Goal: Task Accomplishment & Management: Manage account settings

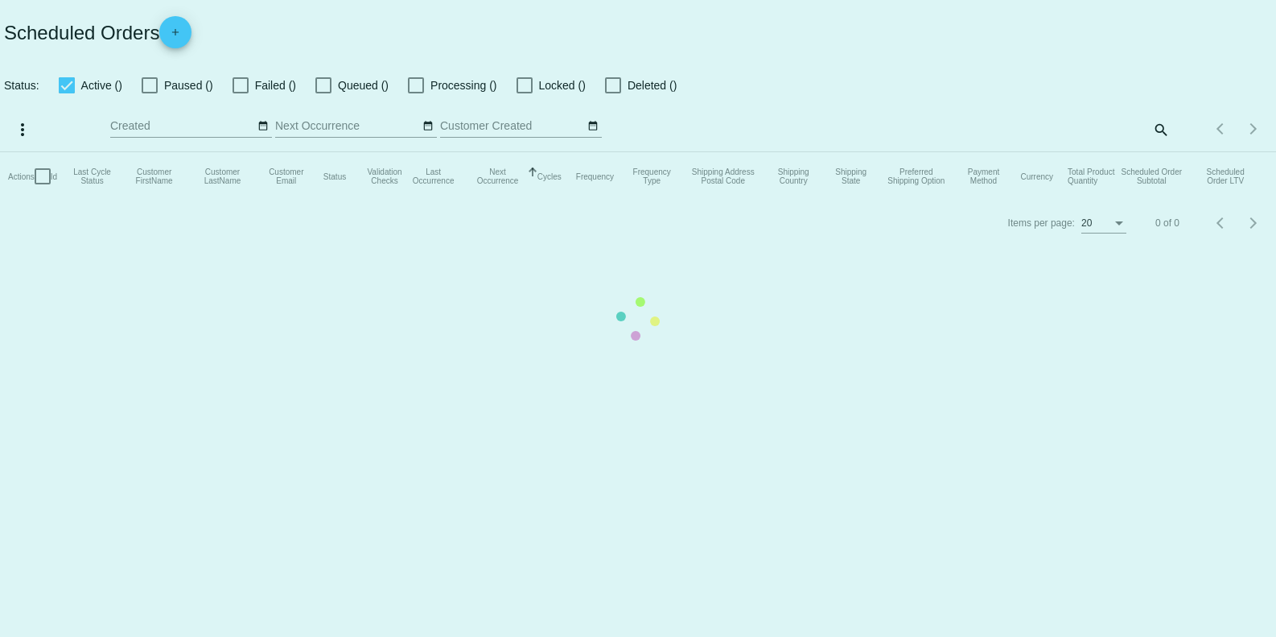
checkbox input "false"
checkbox input "true"
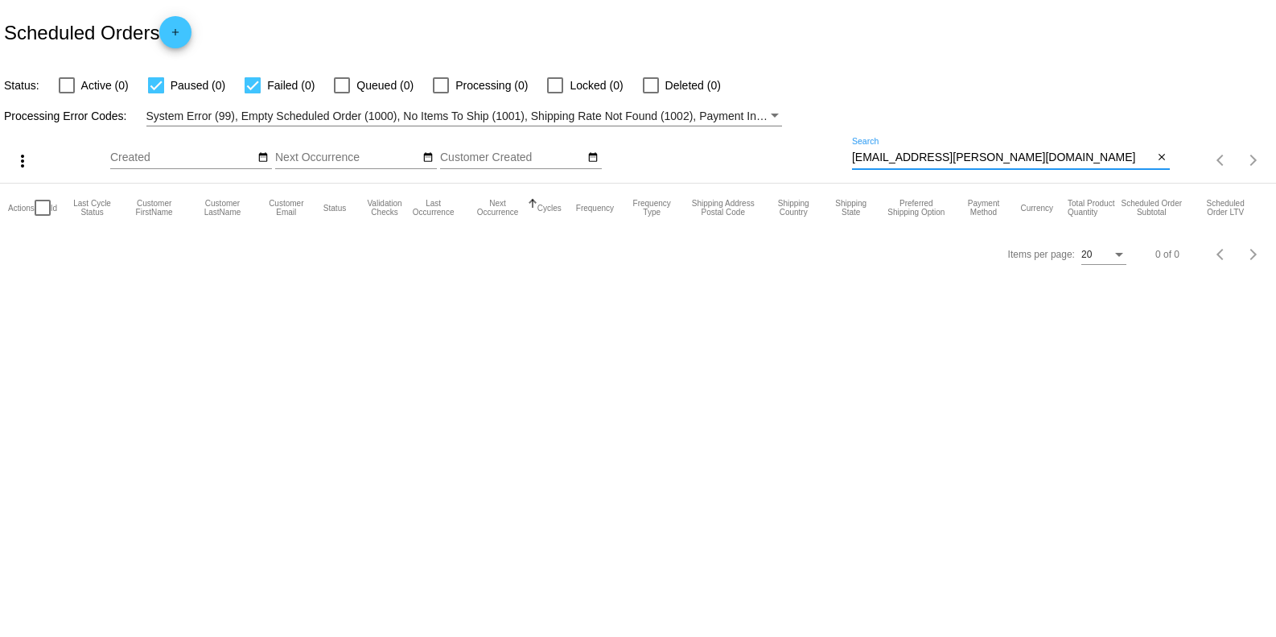
click at [1006, 153] on input "[EMAIL_ADDRESS][PERSON_NAME][DOMAIN_NAME]" at bounding box center [1002, 157] width 301 height 13
paste input "kvk@vonkoontz"
type input "[EMAIL_ADDRESS][DOMAIN_NAME]"
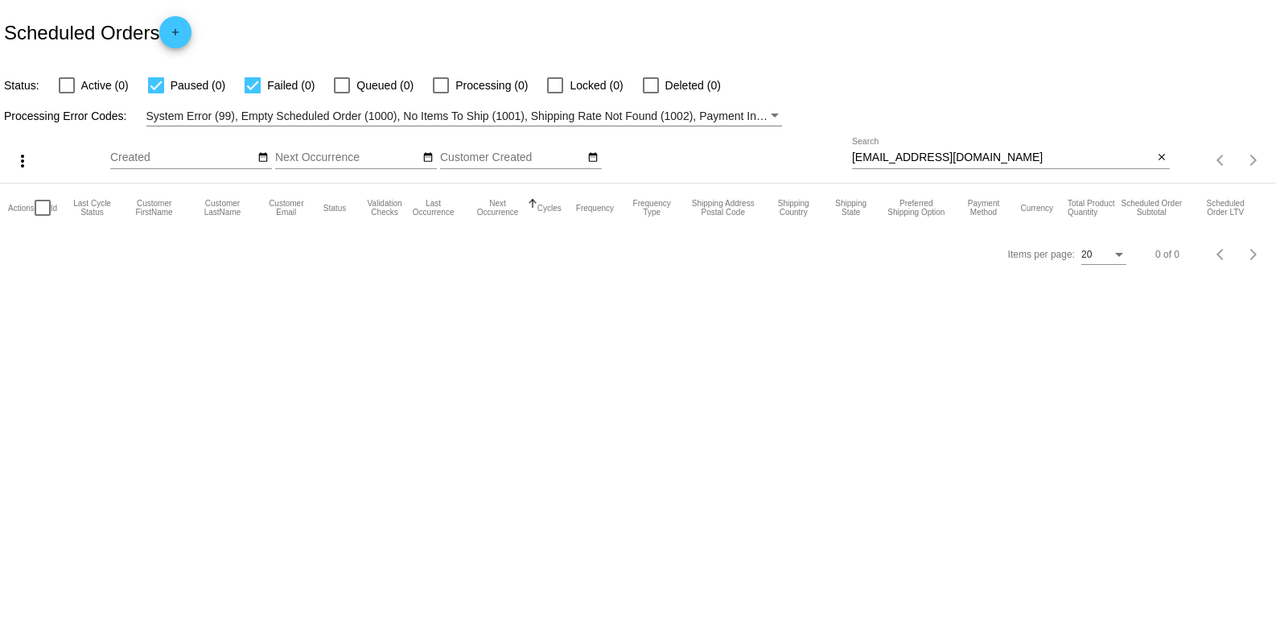
click at [68, 250] on div "Items per page: 20 0 of 0" at bounding box center [638, 254] width 1276 height 45
